Goal: Transaction & Acquisition: Obtain resource

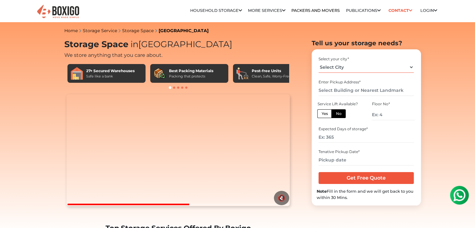
click at [328, 70] on select "Select City Bangalore Bengaluru Bhopal Bhubaneswar Chennai Coimbatore Cuttack D…" at bounding box center [365, 67] width 95 height 11
select select "[GEOGRAPHIC_DATA]"
click at [318, 62] on select "Select City Bangalore Bengaluru Bhopal Bhubaneswar Chennai Coimbatore Cuttack D…" at bounding box center [365, 67] width 95 height 11
click at [336, 90] on input "text" at bounding box center [365, 90] width 95 height 11
type input "g"
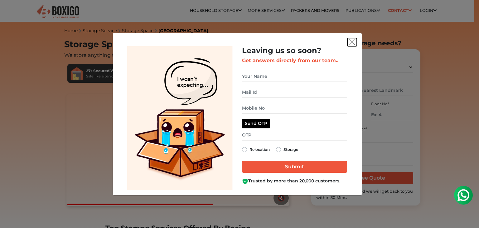
click at [349, 40] on button "get free quote dialog" at bounding box center [352, 42] width 9 height 8
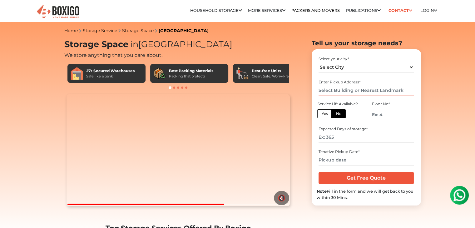
click at [355, 88] on input "text" at bounding box center [365, 90] width 95 height 11
type input "r"
type input "g"
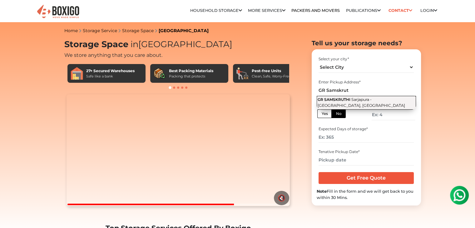
click at [366, 104] on button "GR SAMSKRUTHI Sarjapura - Attibele Road, Bengaluru, Karnataka" at bounding box center [365, 103] width 99 height 14
type input "GR SAMSKRUTHI, Sarjapura - Attibele Road, Bengaluru, Karnataka"
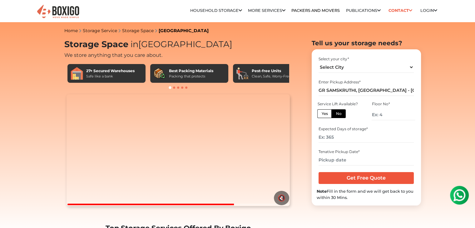
click at [322, 115] on label "Yes" at bounding box center [324, 113] width 14 height 9
click at [322, 115] on input "Yes" at bounding box center [323, 113] width 4 height 4
radio input "true"
click at [351, 89] on input "GR SAMSKRUTHI, Sarjapura - Attibele Road, Bengaluru, Karnataka" at bounding box center [365, 90] width 95 height 11
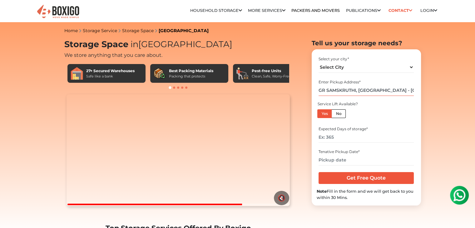
click at [351, 89] on input "GR SAMSKRUTHI, Sarjapura - Attibele Road, Bengaluru, Karnataka" at bounding box center [365, 90] width 95 height 11
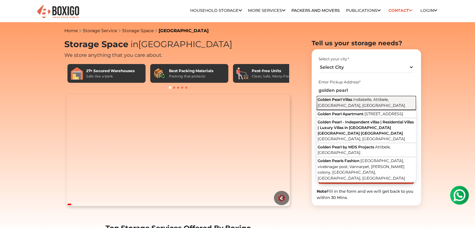
click at [350, 107] on button "Golden Pearl Villas Indlabelle, Attibele, Bengaluru, Karnataka" at bounding box center [365, 103] width 99 height 14
type input "Golden Pearl Villas, Indlabelle, Attibele, Bengaluru, Karnataka"
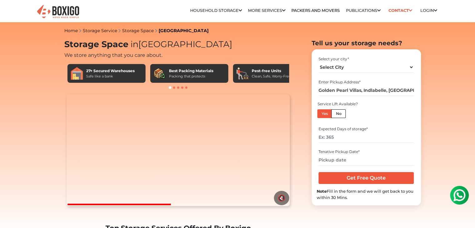
click at [336, 114] on label "No" at bounding box center [338, 113] width 14 height 9
click at [336, 114] on input "No" at bounding box center [337, 113] width 4 height 4
radio input "true"
click at [387, 110] on input "number" at bounding box center [392, 114] width 43 height 11
type input "2"
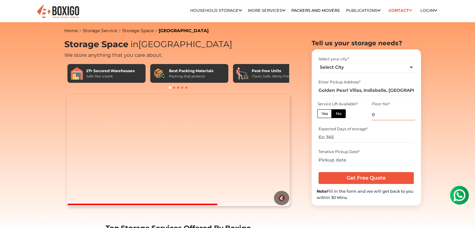
type input "0"
click at [334, 134] on input "number" at bounding box center [365, 137] width 95 height 11
drag, startPoint x: 321, startPoint y: 130, endPoint x: 368, endPoint y: 128, distance: 47.5
click at [368, 128] on div "Expected Days of storage *" at bounding box center [365, 129] width 95 height 6
click at [350, 141] on input "number" at bounding box center [365, 137] width 95 height 11
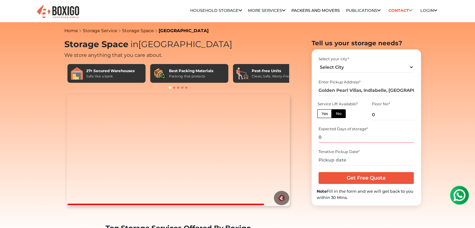
type input "0"
click at [334, 160] on input "text" at bounding box center [365, 159] width 95 height 11
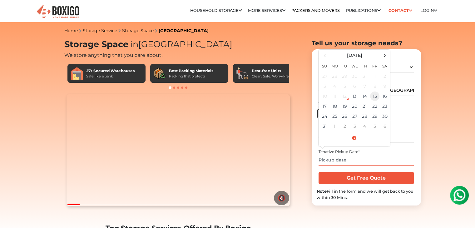
click at [372, 95] on td "15" at bounding box center [374, 96] width 10 height 10
click at [369, 164] on input "08/15/2025 12:00 AM" at bounding box center [365, 159] width 95 height 11
click at [326, 105] on td "17" at bounding box center [325, 106] width 10 height 10
click at [343, 105] on td "19" at bounding box center [345, 106] width 10 height 10
click at [334, 107] on td "18" at bounding box center [335, 106] width 10 height 10
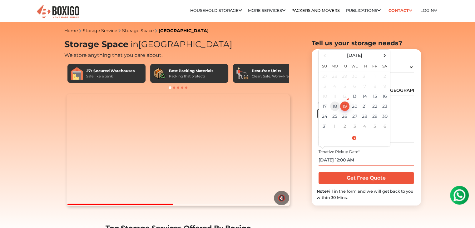
type input "08/18/2025 12:00 AM"
click at [355, 185] on form "Select your city * Select City Bangalore Bengaluru Bhopal Bhubaneswar Chennai C…" at bounding box center [365, 127] width 99 height 146
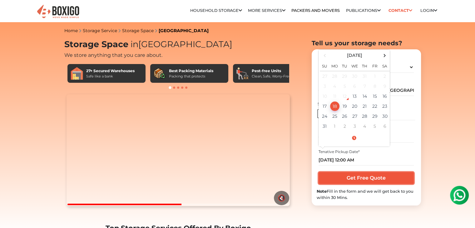
click at [355, 181] on input "Get Free Quote" at bounding box center [365, 178] width 95 height 12
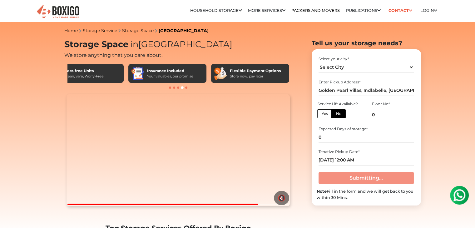
scroll to position [0, 204]
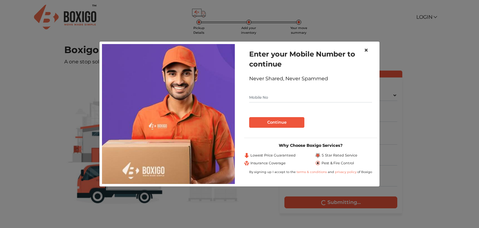
click at [368, 46] on span "×" at bounding box center [366, 50] width 4 height 9
